Goal: Task Accomplishment & Management: Use online tool/utility

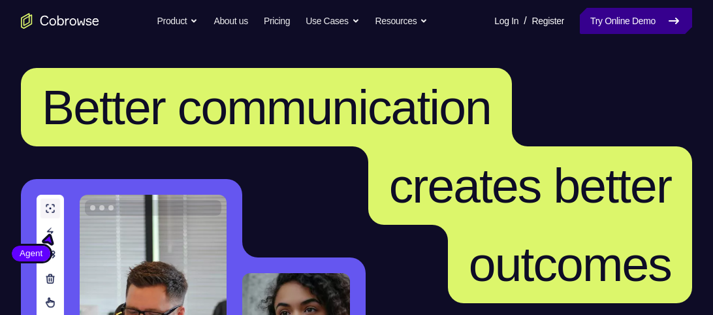
click at [635, 28] on link "Try Online Demo" at bounding box center [636, 21] width 112 height 26
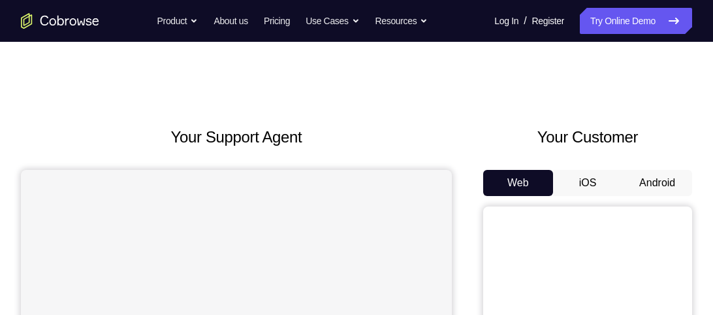
click at [665, 176] on button "Android" at bounding box center [657, 183] width 70 height 26
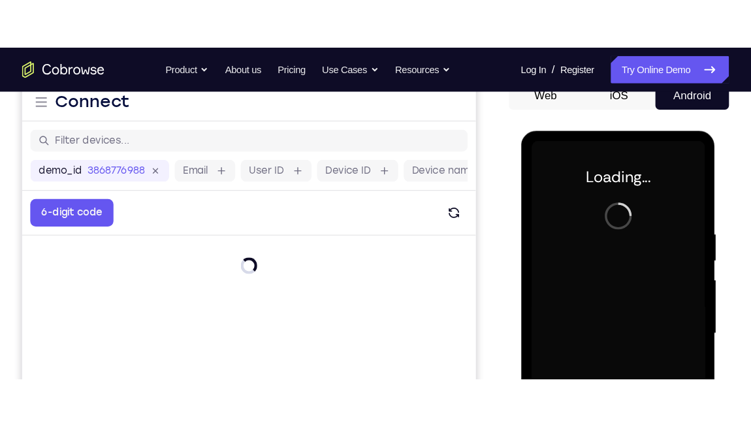
scroll to position [138, 0]
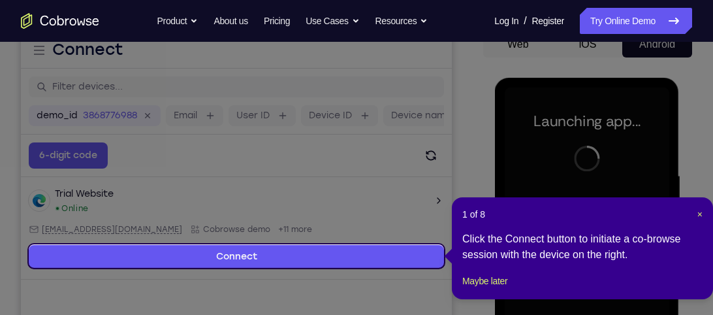
click at [703, 214] on div "1 of 8 × Click the Connect button to initiate a co-browse session with the devi…" at bounding box center [582, 248] width 261 height 102
click at [699, 212] on span "×" at bounding box center [699, 214] width 5 height 10
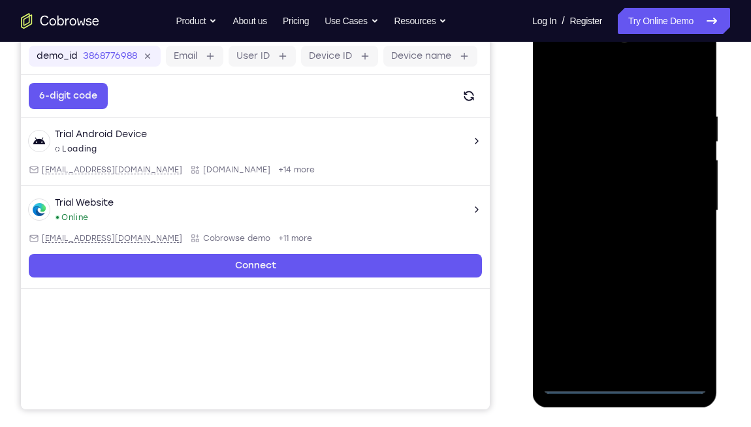
scroll to position [199, 0]
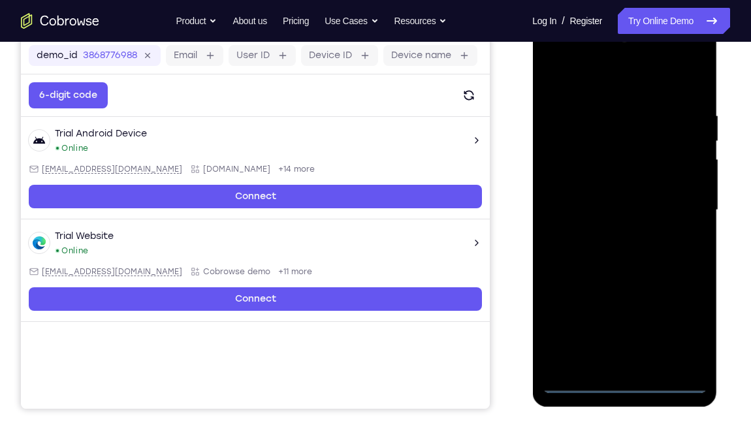
click at [625, 314] on div at bounding box center [624, 210] width 165 height 366
click at [692, 314] on div at bounding box center [624, 210] width 165 height 366
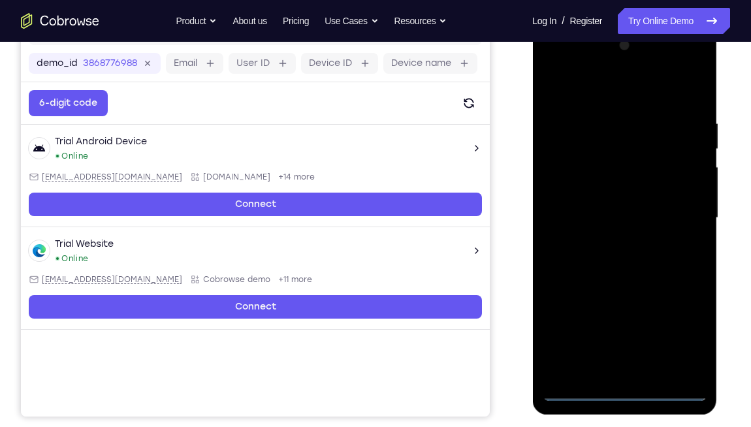
scroll to position [189, 0]
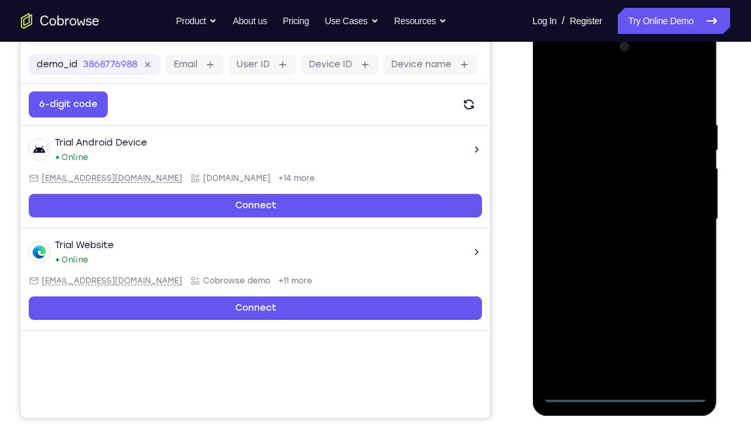
click at [554, 65] on div at bounding box center [624, 220] width 165 height 366
click at [677, 206] on div at bounding box center [624, 220] width 165 height 366
click at [614, 246] on div at bounding box center [624, 220] width 165 height 366
click at [579, 214] on div at bounding box center [624, 220] width 165 height 366
click at [626, 191] on div at bounding box center [624, 220] width 165 height 366
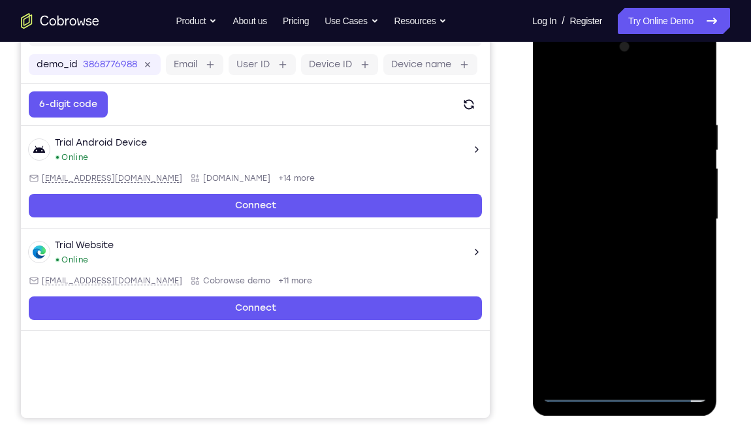
click at [633, 216] on div at bounding box center [624, 220] width 165 height 366
click at [643, 266] on div at bounding box center [624, 220] width 165 height 366
click at [629, 267] on div at bounding box center [624, 220] width 165 height 366
drag, startPoint x: 618, startPoint y: 98, endPoint x: 759, endPoint y: 99, distance: 141.1
click at [712, 99] on html "Online web based iOS Simulators and Android Emulators. Run iPhone, iPad, Mobile…" at bounding box center [625, 223] width 186 height 392
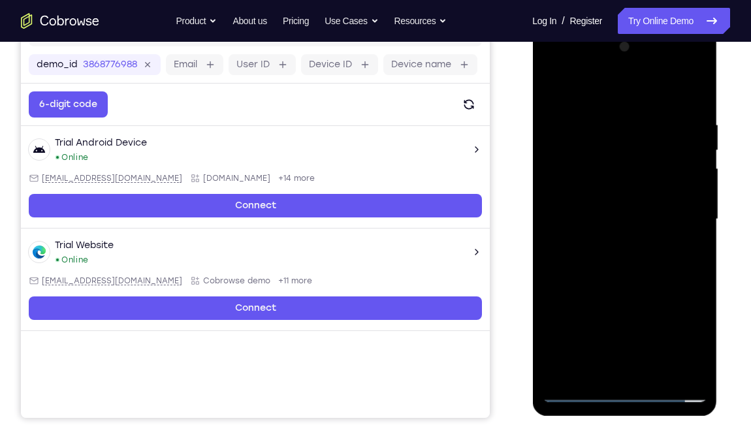
click at [699, 102] on div at bounding box center [624, 220] width 165 height 366
click at [609, 116] on div at bounding box center [624, 220] width 165 height 366
click at [694, 240] on div at bounding box center [624, 220] width 165 height 366
drag, startPoint x: 725, startPoint y: 258, endPoint x: 756, endPoint y: 255, distance: 30.9
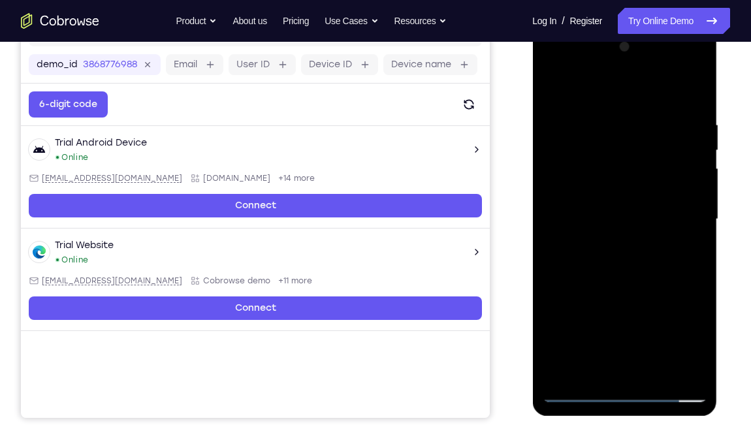
click at [712, 255] on html "Online web based iOS Simulators and Android Emulators. Run iPhone, iPad, Mobile…" at bounding box center [625, 223] width 186 height 392
click at [688, 209] on div at bounding box center [624, 220] width 165 height 366
click at [686, 200] on div at bounding box center [624, 220] width 165 height 366
click at [693, 195] on div at bounding box center [624, 220] width 165 height 366
click at [693, 196] on div at bounding box center [624, 220] width 165 height 366
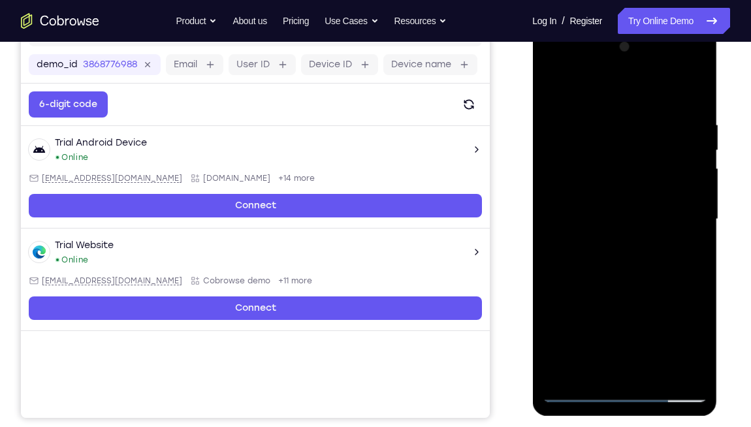
click at [693, 196] on div at bounding box center [624, 220] width 165 height 366
click at [696, 192] on div at bounding box center [624, 220] width 165 height 366
click at [690, 192] on div at bounding box center [624, 220] width 165 height 366
click at [693, 173] on div at bounding box center [624, 220] width 165 height 366
click at [695, 174] on div at bounding box center [624, 220] width 165 height 366
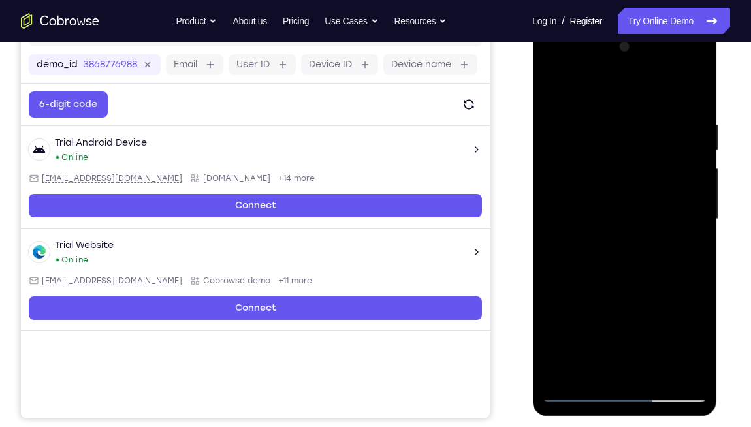
click at [695, 174] on div at bounding box center [624, 220] width 165 height 366
click at [688, 195] on div at bounding box center [624, 220] width 165 height 366
click at [697, 212] on div at bounding box center [624, 220] width 165 height 366
click at [679, 217] on div at bounding box center [624, 220] width 165 height 366
click at [694, 216] on div at bounding box center [624, 220] width 165 height 366
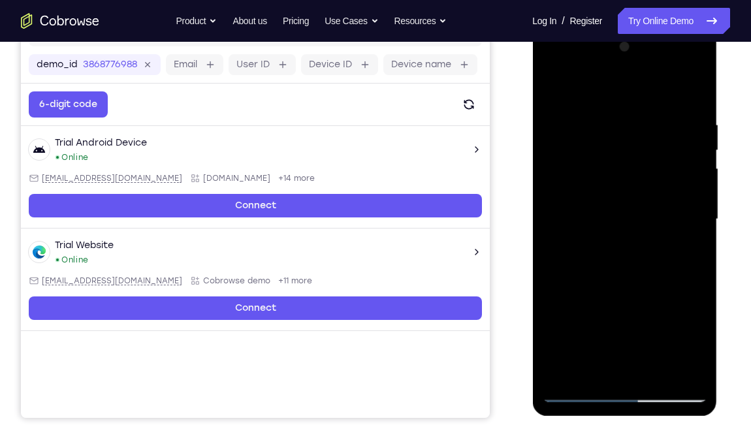
click at [695, 214] on div at bounding box center [624, 220] width 165 height 366
click at [695, 216] on div at bounding box center [624, 220] width 165 height 366
click at [694, 216] on div at bounding box center [624, 220] width 165 height 366
click at [695, 216] on div at bounding box center [624, 220] width 165 height 366
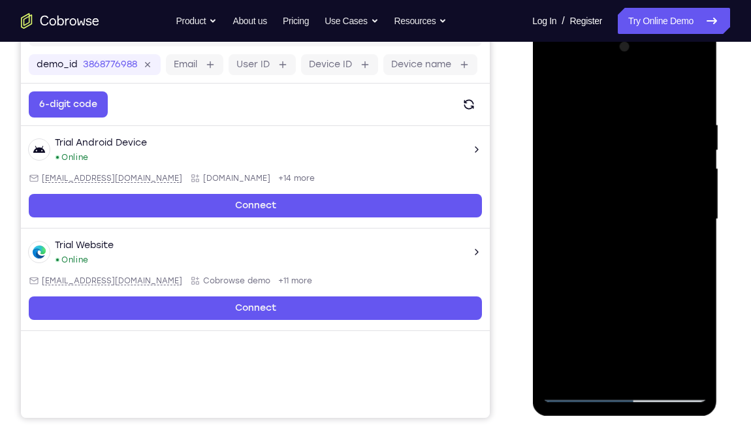
click at [695, 216] on div at bounding box center [624, 220] width 165 height 366
click at [695, 219] on div at bounding box center [624, 220] width 165 height 366
click at [693, 217] on div at bounding box center [624, 220] width 165 height 366
click at [694, 219] on div at bounding box center [624, 220] width 165 height 366
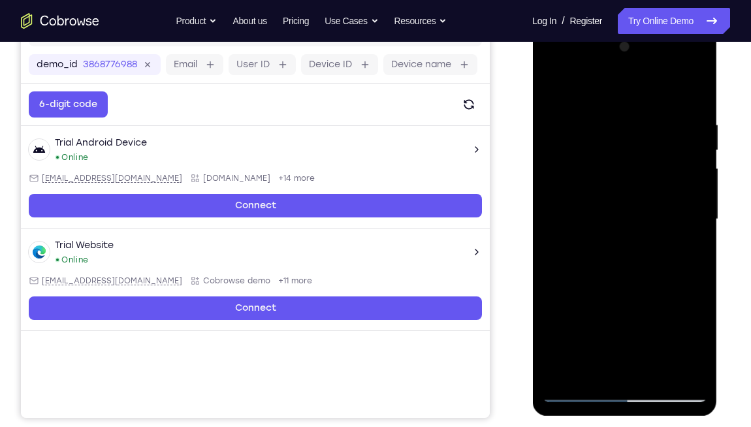
click at [694, 219] on div at bounding box center [624, 220] width 165 height 366
click at [695, 219] on div at bounding box center [624, 220] width 165 height 366
click at [695, 220] on div at bounding box center [624, 220] width 165 height 366
click at [692, 218] on div at bounding box center [624, 220] width 165 height 366
click at [693, 220] on div at bounding box center [624, 220] width 165 height 366
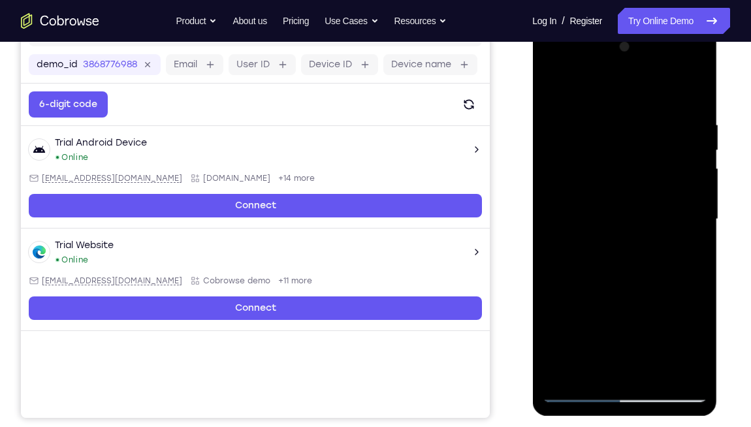
click at [695, 219] on div at bounding box center [624, 220] width 165 height 366
click at [695, 220] on div at bounding box center [624, 220] width 165 height 366
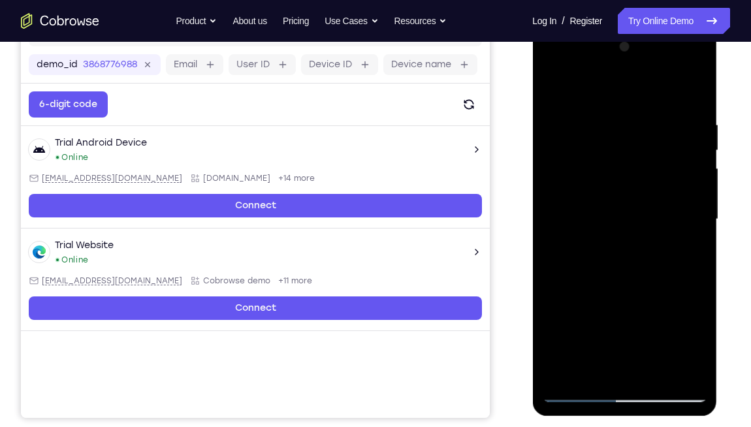
click at [695, 220] on div at bounding box center [624, 220] width 165 height 366
click at [697, 314] on div at bounding box center [624, 220] width 165 height 366
click at [677, 259] on div at bounding box center [624, 220] width 165 height 366
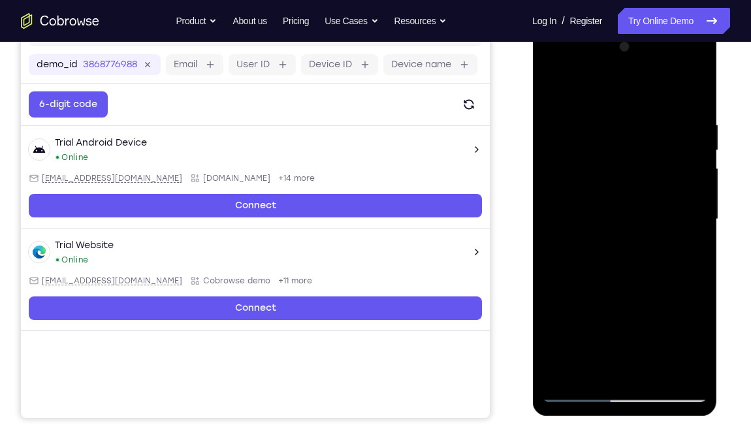
click at [677, 259] on div at bounding box center [624, 220] width 165 height 366
click at [687, 247] on div at bounding box center [624, 220] width 165 height 366
click at [678, 311] on div at bounding box center [624, 220] width 165 height 366
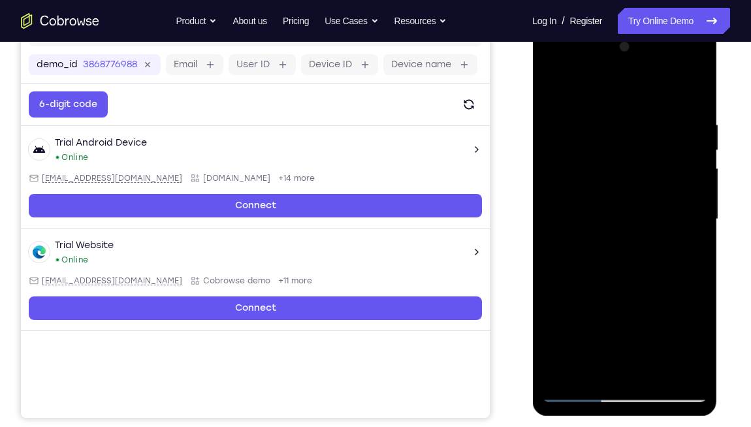
click at [690, 222] on div at bounding box center [624, 220] width 165 height 366
click at [593, 238] on div at bounding box center [624, 220] width 165 height 366
click at [682, 135] on div at bounding box center [624, 220] width 165 height 366
click at [680, 135] on div at bounding box center [624, 220] width 165 height 366
click at [671, 189] on div at bounding box center [624, 220] width 165 height 366
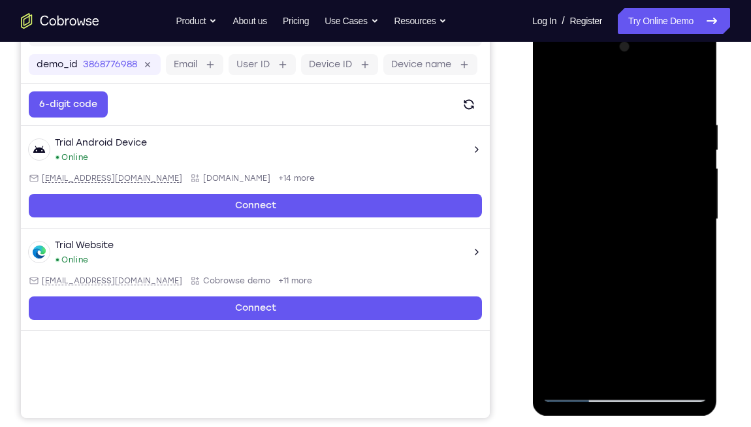
click at [671, 191] on div at bounding box center [624, 220] width 165 height 366
drag, startPoint x: 678, startPoint y: 193, endPoint x: 571, endPoint y: 210, distance: 108.3
click at [571, 210] on div at bounding box center [624, 220] width 165 height 366
click at [693, 188] on div at bounding box center [624, 220] width 165 height 366
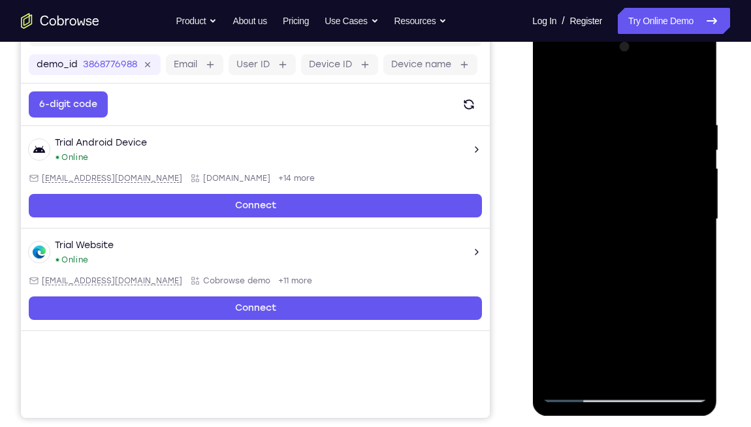
click at [693, 189] on div at bounding box center [624, 220] width 165 height 366
click at [694, 187] on div at bounding box center [624, 220] width 165 height 366
click at [693, 189] on div at bounding box center [624, 220] width 165 height 366
click at [694, 201] on div at bounding box center [624, 220] width 165 height 366
click at [694, 205] on div at bounding box center [624, 220] width 165 height 366
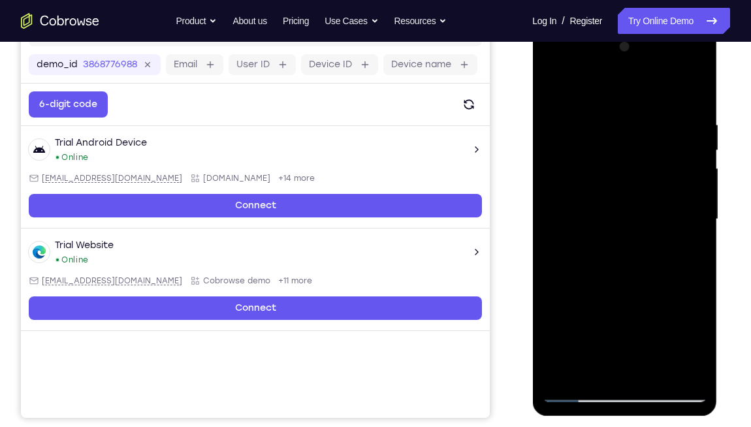
click at [694, 206] on div at bounding box center [624, 220] width 165 height 366
click at [694, 207] on div at bounding box center [624, 220] width 165 height 366
click at [695, 208] on div at bounding box center [624, 220] width 165 height 366
click at [695, 211] on div at bounding box center [624, 220] width 165 height 366
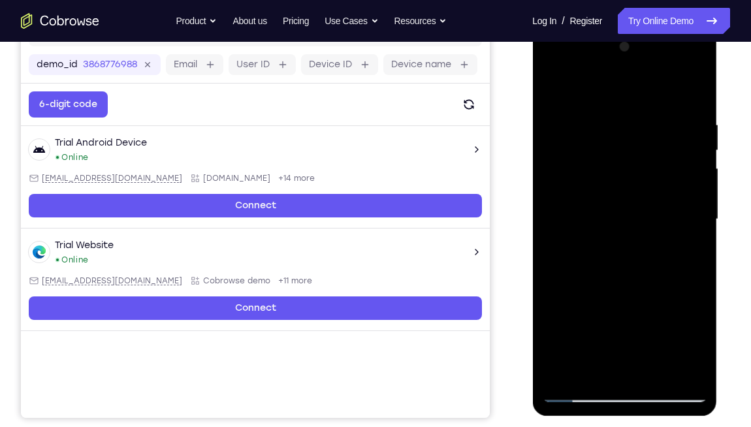
click at [695, 213] on div at bounding box center [624, 220] width 165 height 366
click at [697, 212] on div at bounding box center [624, 220] width 165 height 366
click at [697, 213] on div at bounding box center [624, 220] width 165 height 366
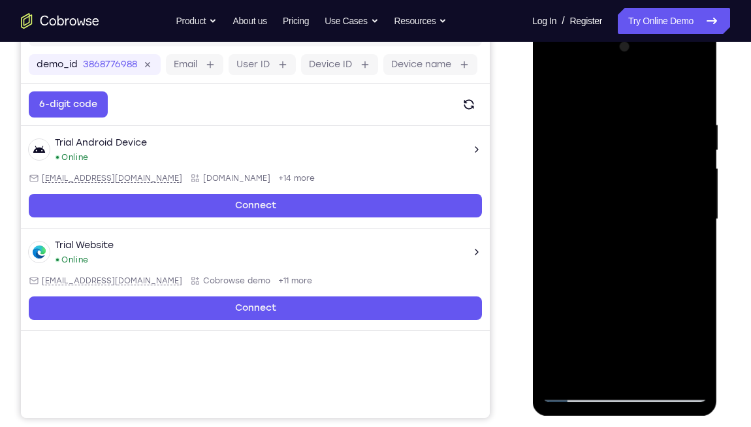
click at [696, 214] on div at bounding box center [624, 220] width 165 height 366
drag, startPoint x: 696, startPoint y: 214, endPoint x: 600, endPoint y: 233, distance: 98.0
click at [600, 233] on div at bounding box center [624, 220] width 165 height 366
click at [677, 196] on div at bounding box center [624, 220] width 165 height 366
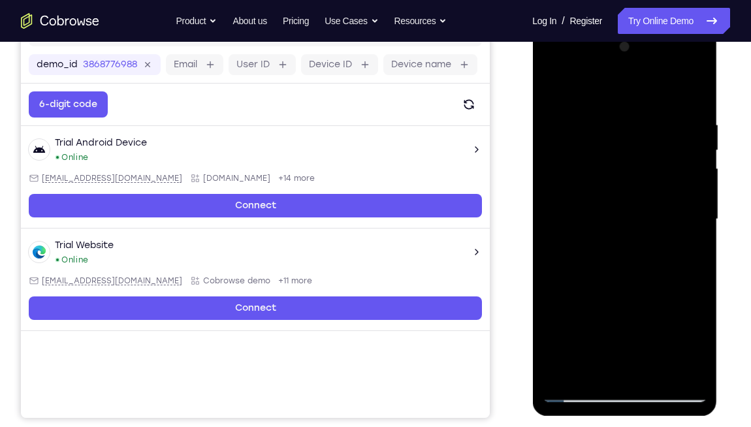
click at [690, 199] on div at bounding box center [624, 220] width 165 height 366
click at [690, 200] on div at bounding box center [624, 220] width 165 height 366
click at [688, 201] on div at bounding box center [624, 220] width 165 height 366
click at [694, 194] on div at bounding box center [624, 220] width 165 height 366
click at [697, 193] on div at bounding box center [624, 220] width 165 height 366
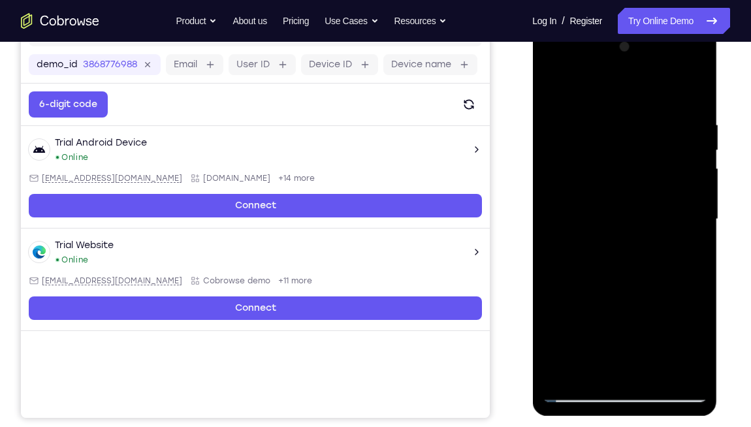
click at [701, 193] on div at bounding box center [624, 220] width 165 height 366
click at [702, 191] on div at bounding box center [624, 220] width 165 height 366
click at [702, 195] on div at bounding box center [624, 220] width 165 height 366
click at [699, 195] on div at bounding box center [624, 220] width 165 height 366
click at [705, 197] on div at bounding box center [624, 220] width 165 height 366
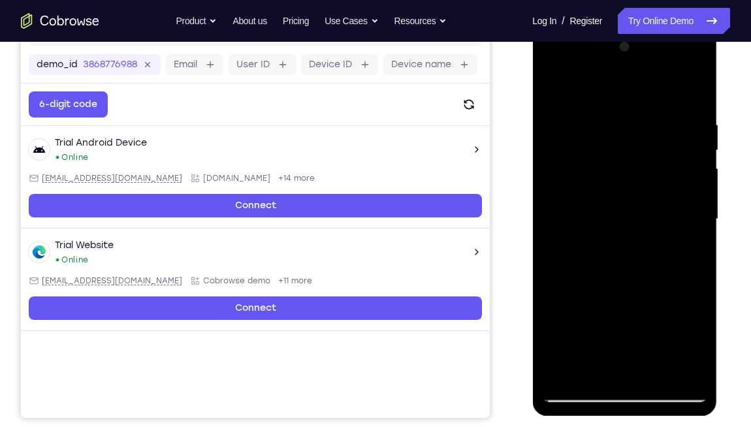
click at [693, 201] on div at bounding box center [624, 220] width 165 height 366
click at [695, 201] on div at bounding box center [624, 220] width 165 height 366
click at [695, 202] on div at bounding box center [624, 220] width 165 height 366
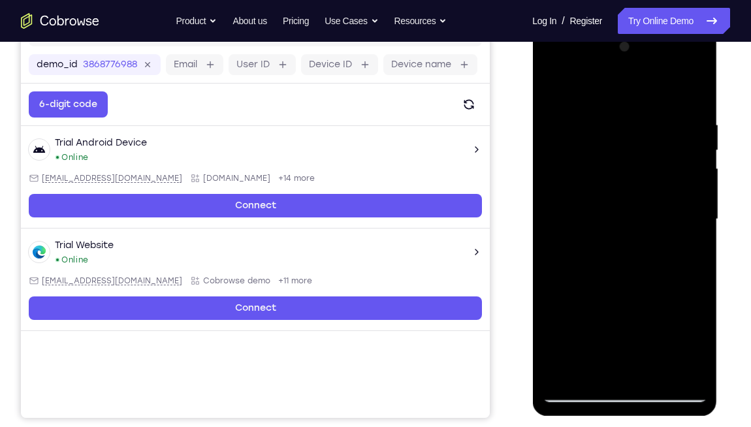
click at [695, 202] on div at bounding box center [624, 220] width 165 height 366
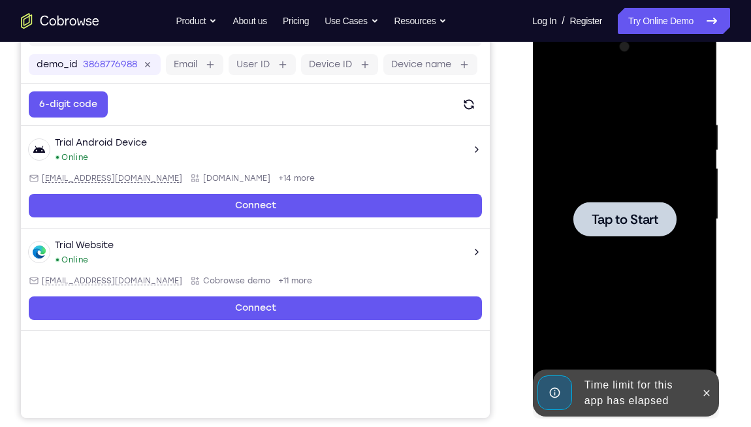
click at [697, 204] on div at bounding box center [624, 220] width 165 height 366
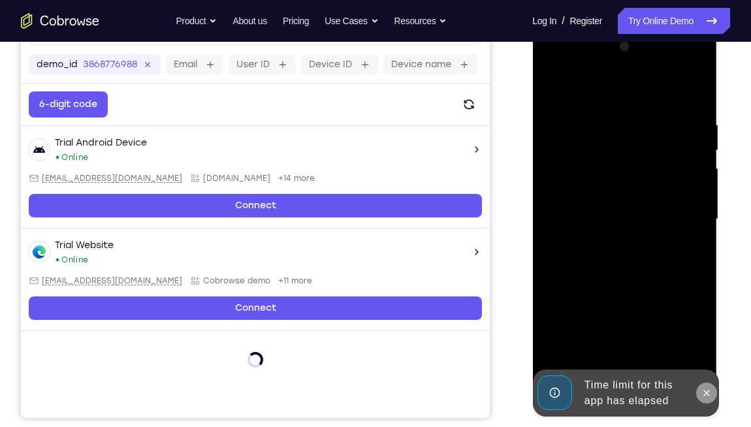
click at [703, 314] on icon at bounding box center [706, 393] width 6 height 6
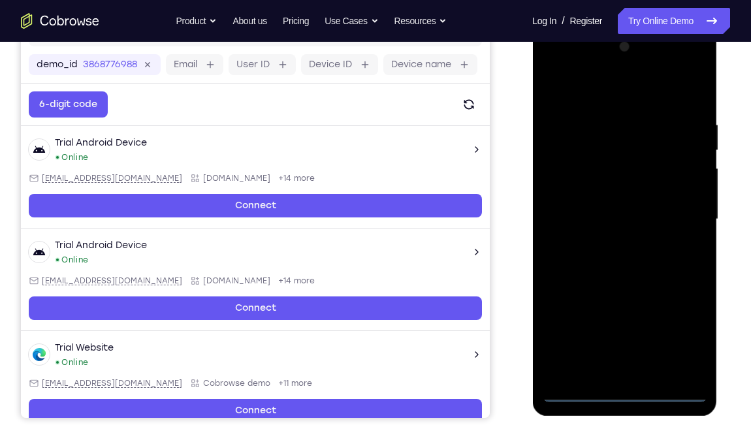
click at [628, 314] on div at bounding box center [624, 220] width 165 height 366
click at [688, 314] on div at bounding box center [624, 220] width 165 height 366
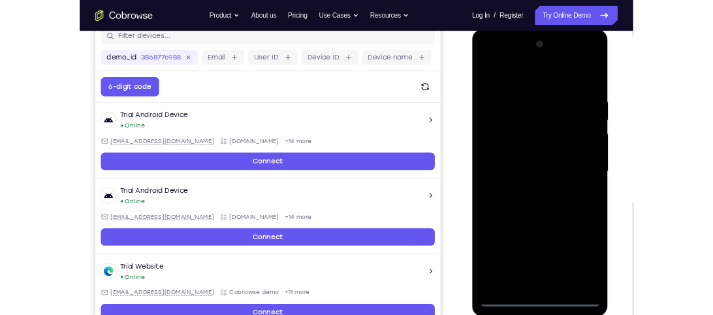
scroll to position [176, 0]
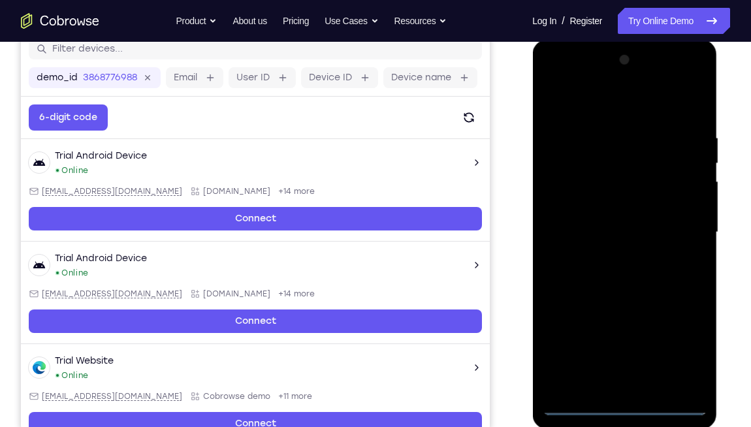
click at [551, 75] on div at bounding box center [624, 233] width 165 height 366
click at [675, 223] on div at bounding box center [624, 233] width 165 height 366
click at [612, 255] on div at bounding box center [624, 233] width 165 height 366
click at [586, 202] on div at bounding box center [624, 233] width 165 height 366
click at [592, 222] on div at bounding box center [624, 233] width 165 height 366
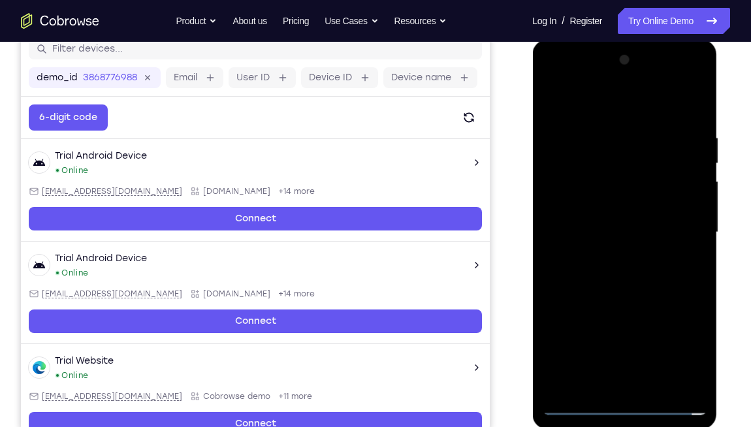
click at [618, 255] on div at bounding box center [624, 233] width 165 height 366
click at [628, 203] on div at bounding box center [624, 233] width 165 height 366
drag, startPoint x: 564, startPoint y: 106, endPoint x: 694, endPoint y: 104, distance: 129.3
click at [694, 104] on div at bounding box center [624, 233] width 165 height 366
click at [697, 314] on div at bounding box center [624, 233] width 165 height 366
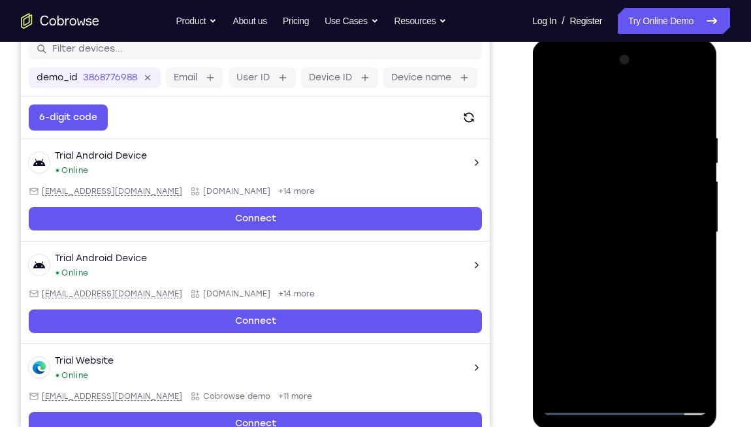
click at [701, 314] on div at bounding box center [624, 233] width 165 height 366
click at [651, 314] on div at bounding box center [624, 233] width 165 height 366
click at [626, 300] on div at bounding box center [624, 233] width 165 height 366
click at [551, 97] on div at bounding box center [624, 233] width 165 height 366
drag, startPoint x: 619, startPoint y: 291, endPoint x: 608, endPoint y: 170, distance: 122.0
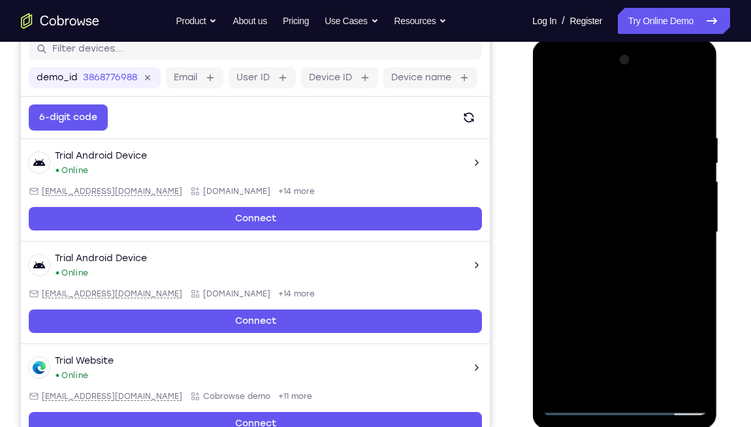
click at [608, 170] on div at bounding box center [624, 233] width 165 height 366
click at [701, 200] on div at bounding box center [624, 233] width 165 height 366
click at [701, 198] on div at bounding box center [624, 233] width 165 height 366
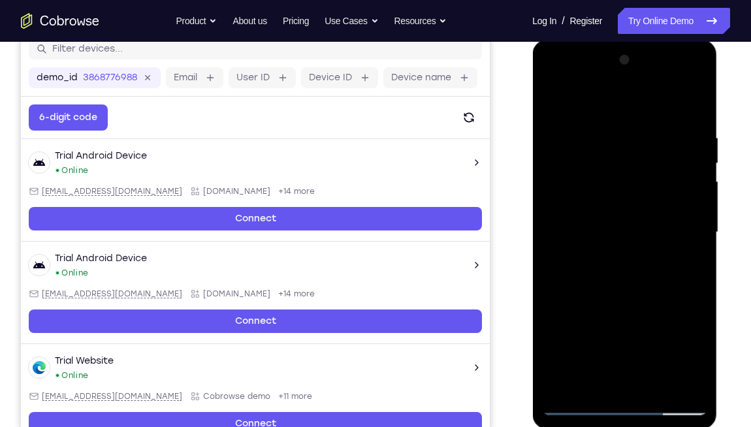
click at [701, 198] on div at bounding box center [624, 233] width 165 height 366
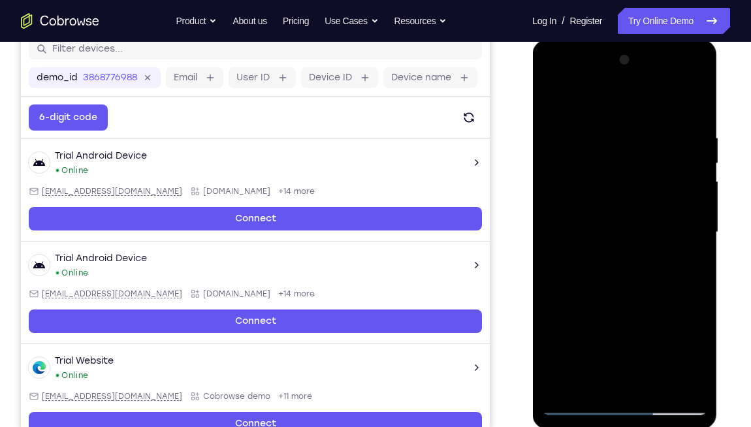
click at [699, 211] on div at bounding box center [624, 233] width 165 height 366
click at [697, 211] on div at bounding box center [624, 233] width 165 height 366
click at [695, 211] on div at bounding box center [624, 233] width 165 height 366
click at [695, 221] on div at bounding box center [624, 233] width 165 height 366
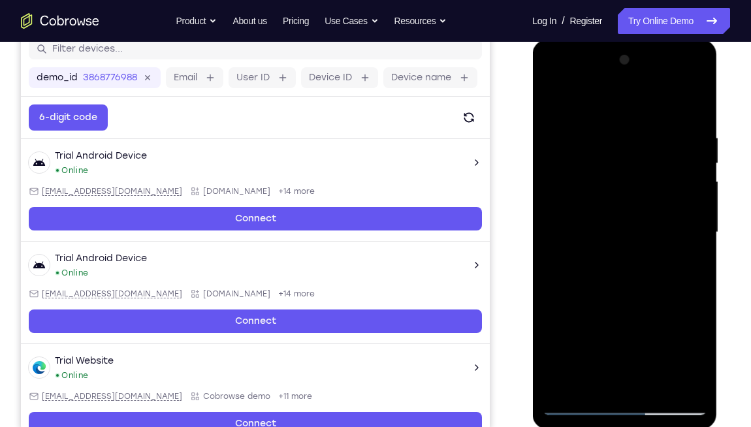
click at [695, 221] on div at bounding box center [624, 233] width 165 height 366
click at [696, 191] on div at bounding box center [624, 233] width 165 height 366
click at [696, 195] on div at bounding box center [624, 233] width 165 height 366
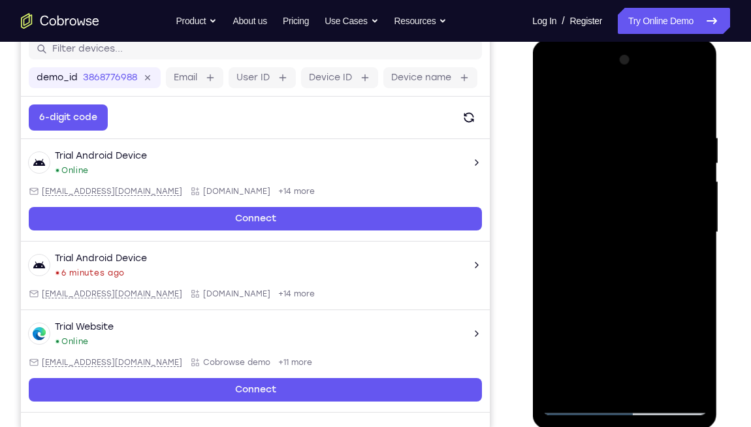
click at [698, 220] on div at bounding box center [624, 233] width 165 height 366
click at [697, 218] on div at bounding box center [624, 233] width 165 height 366
click at [697, 219] on div at bounding box center [624, 233] width 165 height 366
click at [696, 219] on div at bounding box center [624, 233] width 165 height 366
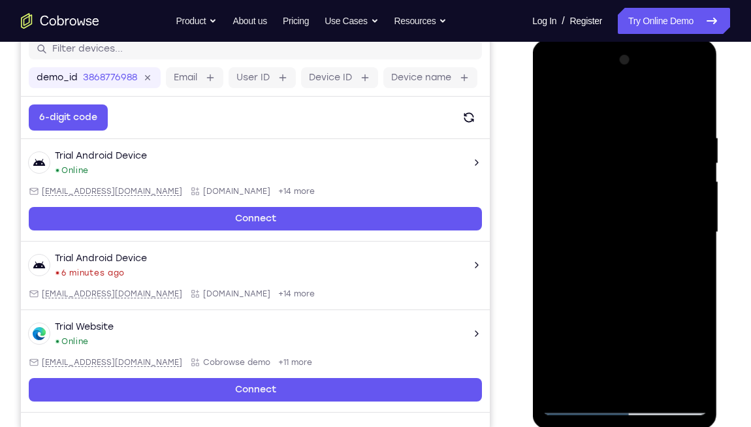
click at [696, 219] on div at bounding box center [624, 233] width 165 height 366
click at [698, 221] on div at bounding box center [624, 233] width 165 height 366
click at [697, 221] on div at bounding box center [624, 233] width 165 height 366
click at [656, 255] on div at bounding box center [624, 233] width 165 height 366
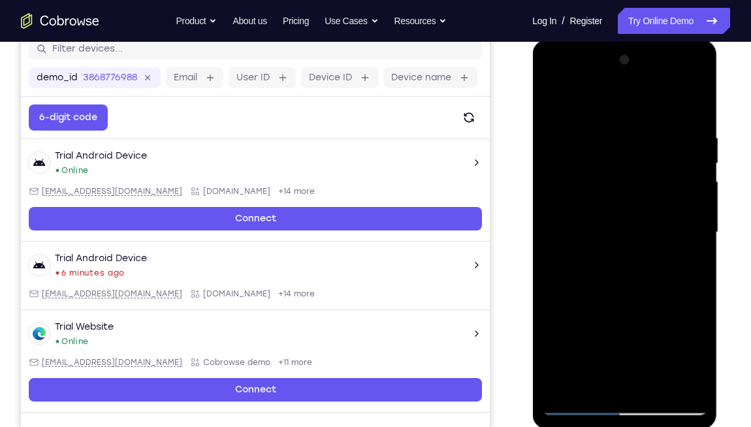
click at [697, 189] on div at bounding box center [624, 233] width 165 height 366
click at [697, 244] on div at bounding box center [624, 233] width 165 height 366
click at [697, 246] on div at bounding box center [624, 233] width 165 height 366
click at [694, 210] on div at bounding box center [624, 233] width 165 height 366
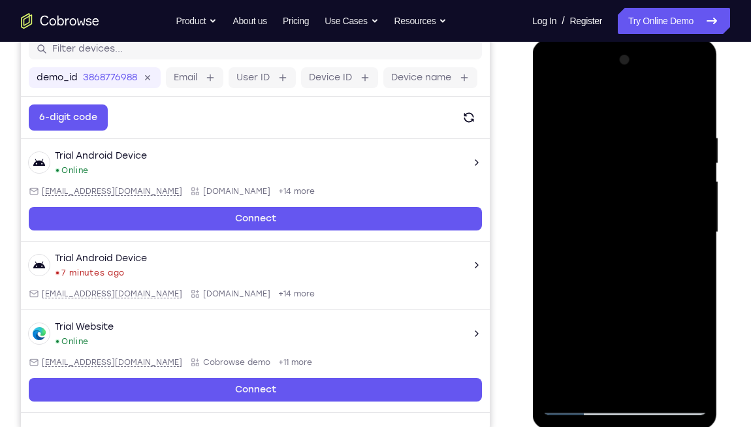
click at [696, 210] on div at bounding box center [624, 233] width 165 height 366
click at [694, 217] on div at bounding box center [624, 233] width 165 height 366
click at [692, 159] on div at bounding box center [624, 233] width 165 height 366
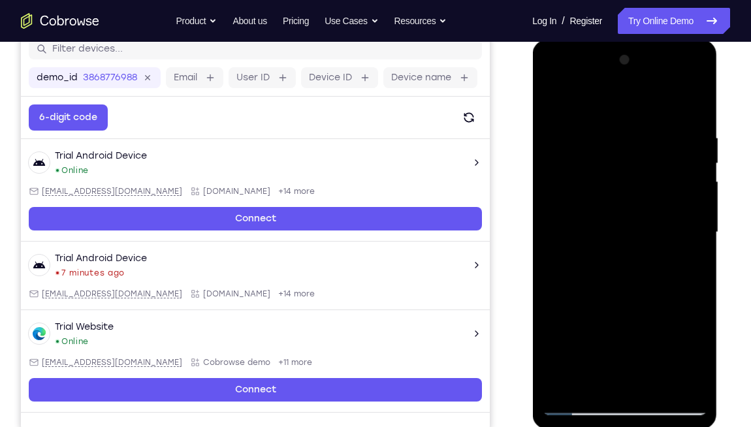
click at [692, 159] on div at bounding box center [624, 233] width 165 height 366
click at [697, 240] on div at bounding box center [624, 233] width 165 height 366
click at [697, 242] on div at bounding box center [624, 233] width 165 height 366
